Goal: Task Accomplishment & Management: Use online tool/utility

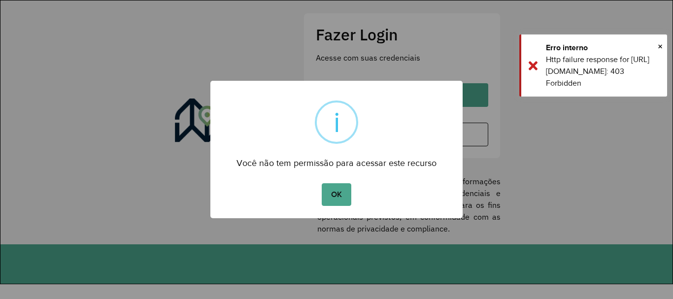
click at [343, 189] on button "OK" at bounding box center [336, 194] width 29 height 23
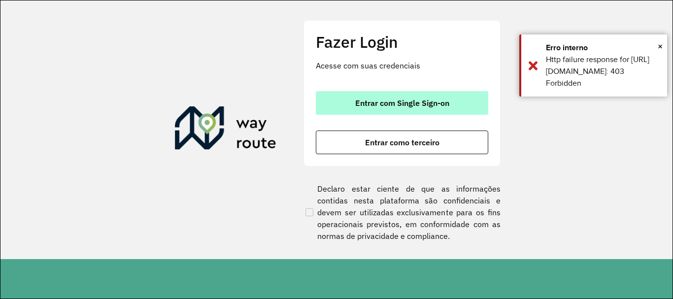
click at [373, 96] on button "Entrar com Single Sign-on" at bounding box center [402, 103] width 172 height 24
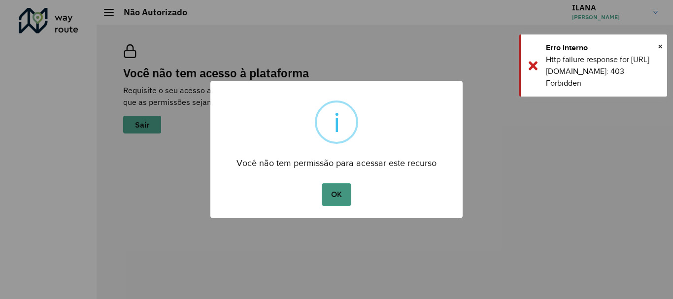
click at [333, 194] on button "OK" at bounding box center [336, 194] width 29 height 23
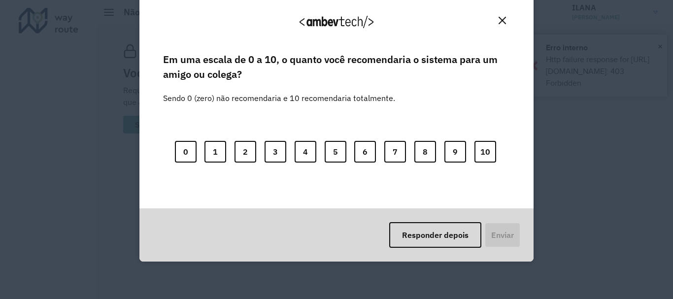
click at [508, 19] on div "Agradecemos seu feedback!" at bounding box center [336, 26] width 370 height 50
click at [495, 19] on button "Close" at bounding box center [501, 20] width 15 height 15
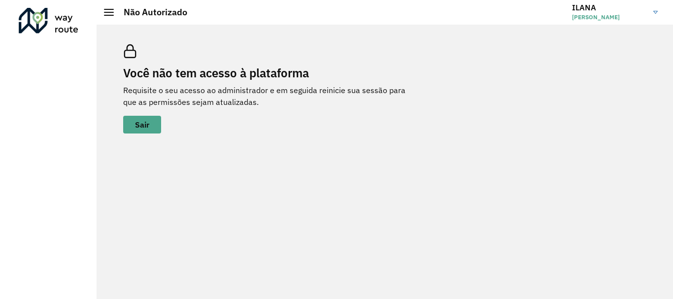
click at [651, 10] on link "ILANA ILANA FIGUEIRA DA SILVA" at bounding box center [618, 13] width 93 height 26
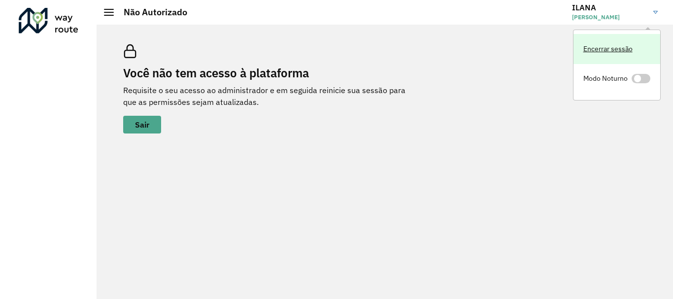
click at [630, 48] on link "Encerrar sessão" at bounding box center [616, 49] width 87 height 30
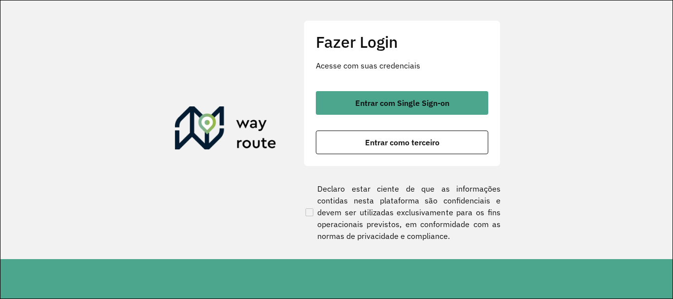
click at [423, 104] on span "Entrar com Single Sign-on" at bounding box center [402, 103] width 94 height 8
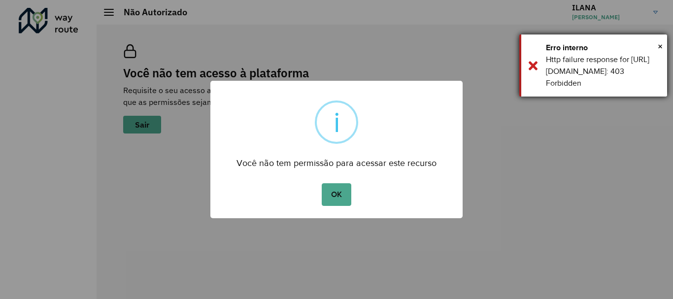
click at [596, 71] on div "Http failure response for [URL][DOMAIN_NAME]: 403 Forbidden" at bounding box center [603, 71] width 114 height 35
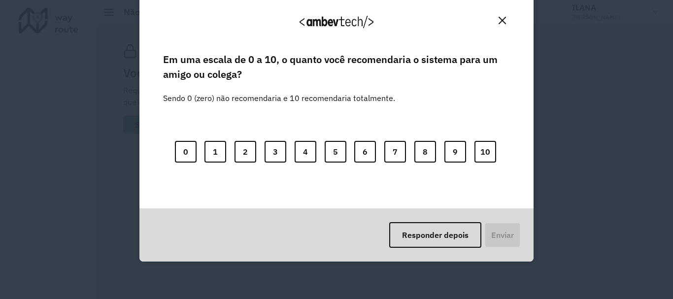
click at [649, 14] on div "Agradecemos seu feedback! Em uma escala de 0 a 10, o quanto você recomendaria o…" at bounding box center [336, 149] width 673 height 299
click at [504, 15] on button "Close" at bounding box center [501, 20] width 15 height 15
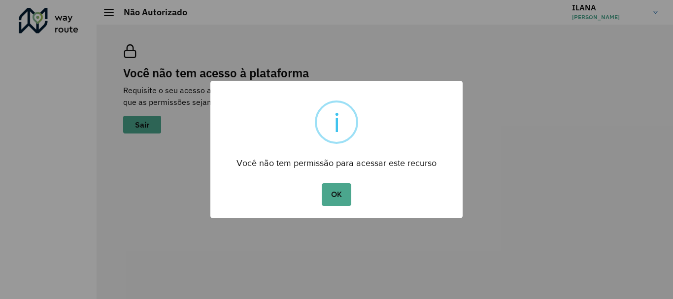
click at [648, 18] on div "× i Você não tem permissão para acessar este recurso OK No Cancel" at bounding box center [336, 149] width 673 height 299
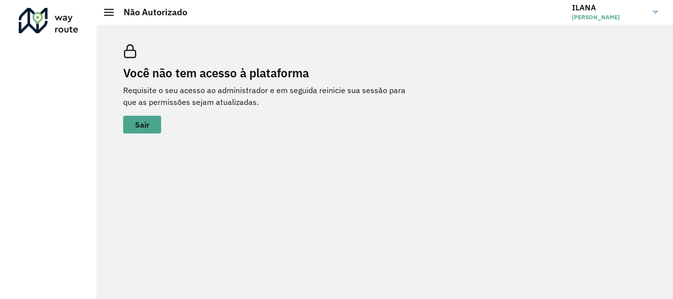
click at [623, 13] on span "[PERSON_NAME]" at bounding box center [609, 17] width 74 height 9
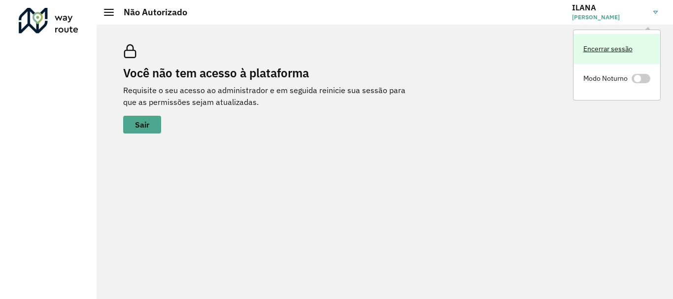
click at [613, 48] on link "Encerrar sessão" at bounding box center [616, 49] width 87 height 30
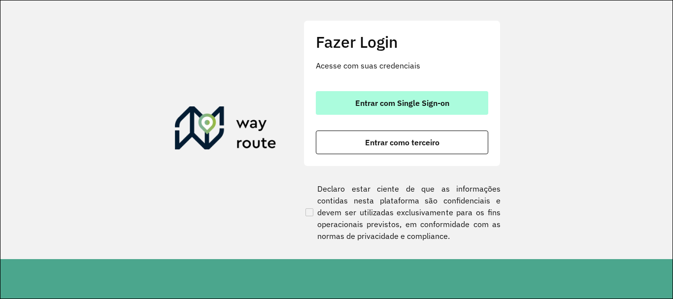
click at [402, 107] on span "Entrar com Single Sign-on" at bounding box center [402, 103] width 94 height 8
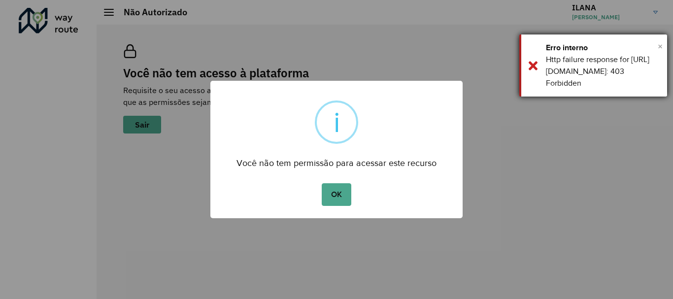
click at [659, 46] on span "×" at bounding box center [660, 46] width 5 height 15
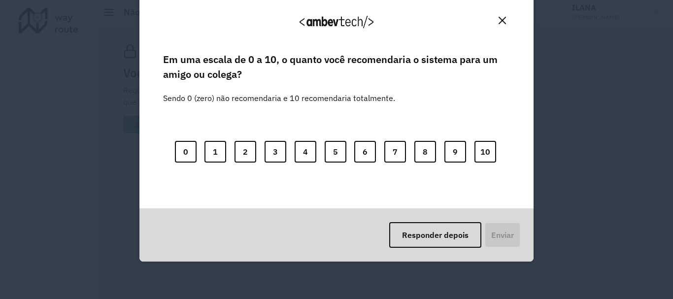
click at [493, 23] on div "Agradecemos seu feedback!" at bounding box center [336, 26] width 370 height 50
click at [496, 23] on button "Close" at bounding box center [501, 20] width 15 height 15
